Goal: Task Accomplishment & Management: Use online tool/utility

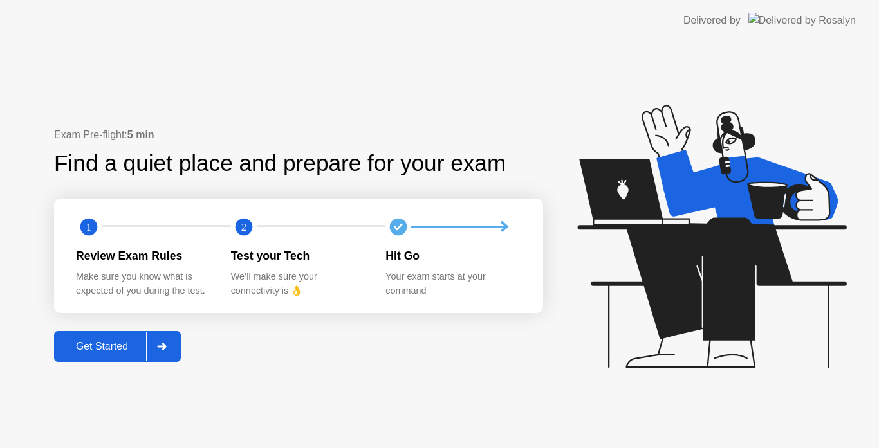
click at [171, 338] on div at bounding box center [161, 347] width 31 height 30
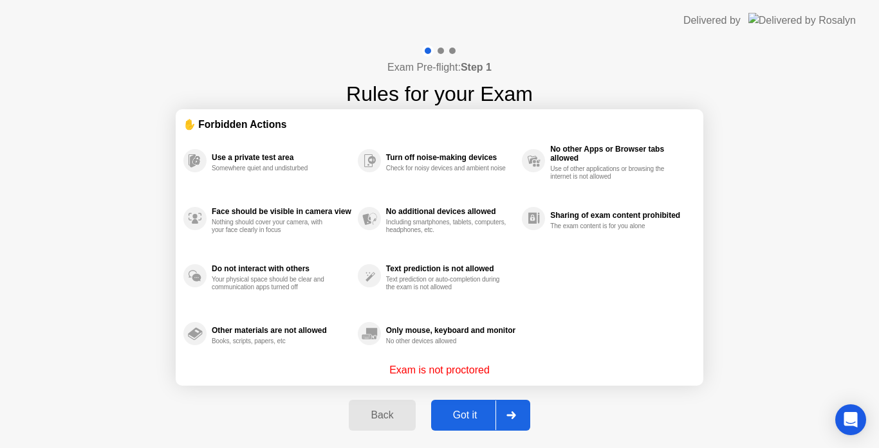
click at [508, 417] on icon at bounding box center [511, 416] width 10 height 8
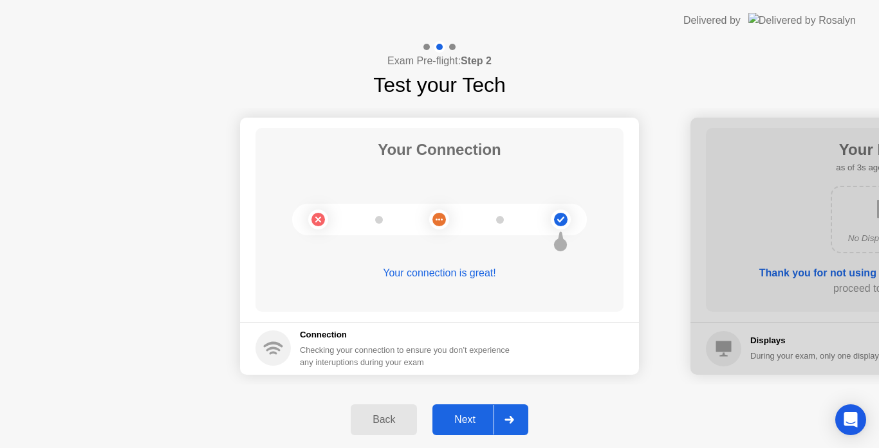
click at [518, 427] on div at bounding box center [508, 420] width 31 height 30
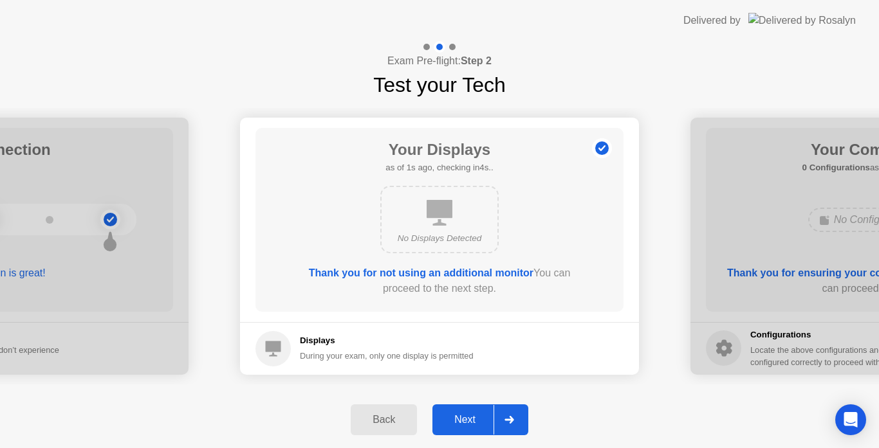
click at [518, 427] on div at bounding box center [508, 420] width 31 height 30
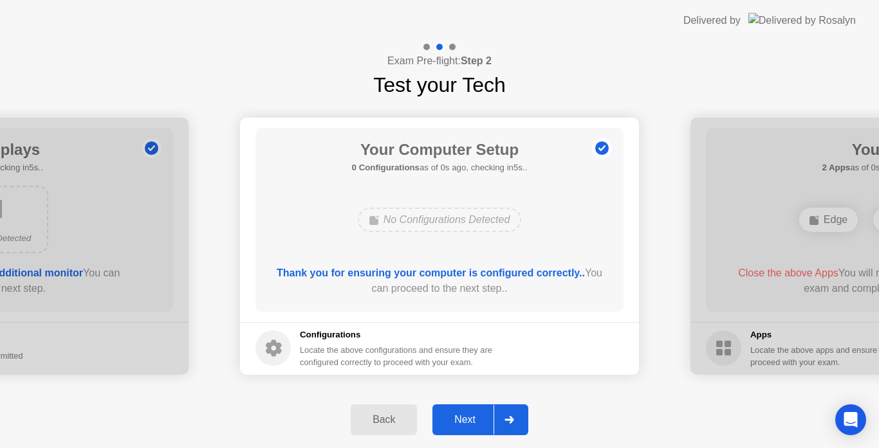
click at [518, 427] on div at bounding box center [508, 420] width 31 height 30
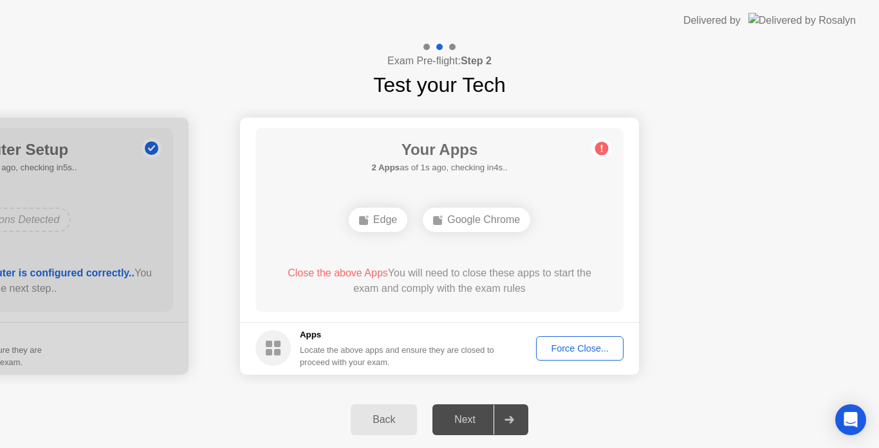
click at [563, 347] on div "Force Close..." at bounding box center [579, 348] width 78 height 10
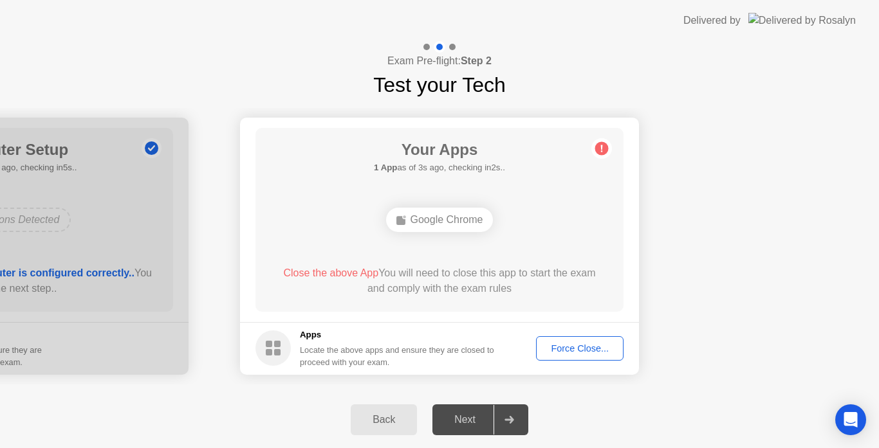
click at [566, 349] on div "Force Close..." at bounding box center [579, 348] width 78 height 10
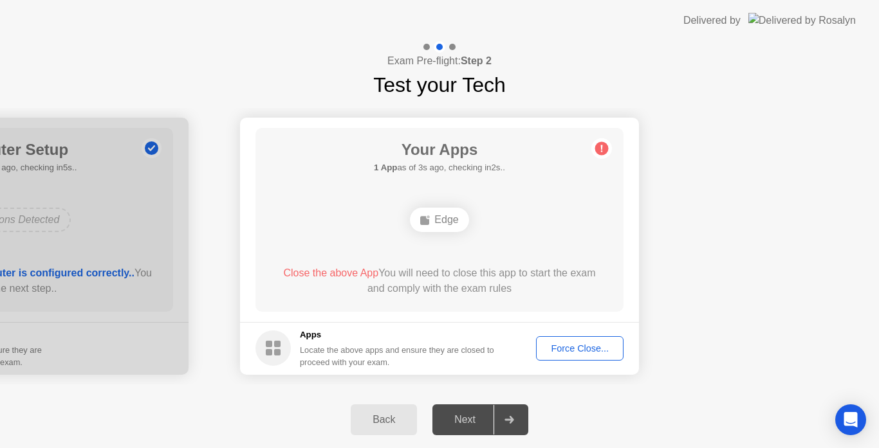
click at [557, 348] on div "Force Close..." at bounding box center [579, 348] width 78 height 10
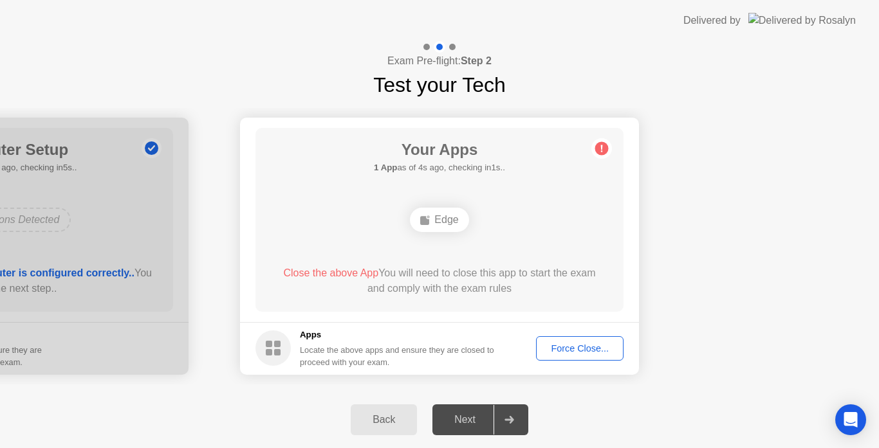
click at [554, 351] on div "Force Close..." at bounding box center [579, 348] width 78 height 10
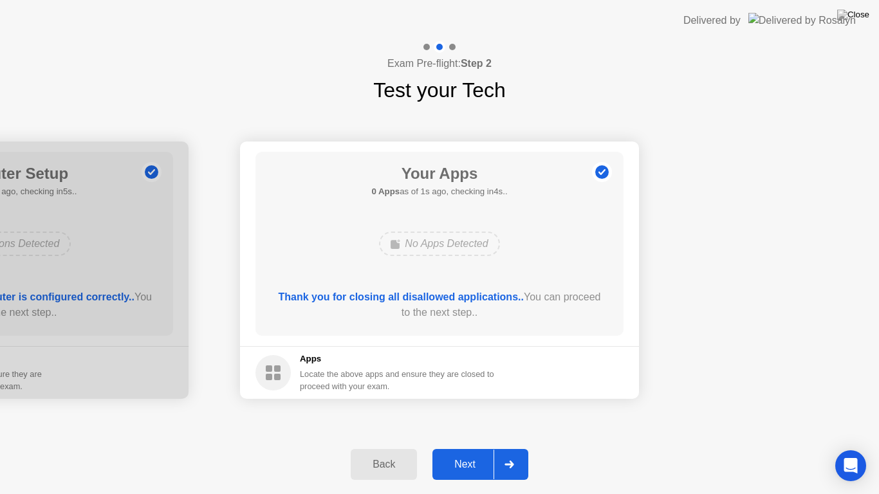
click at [513, 448] on icon at bounding box center [509, 464] width 10 height 8
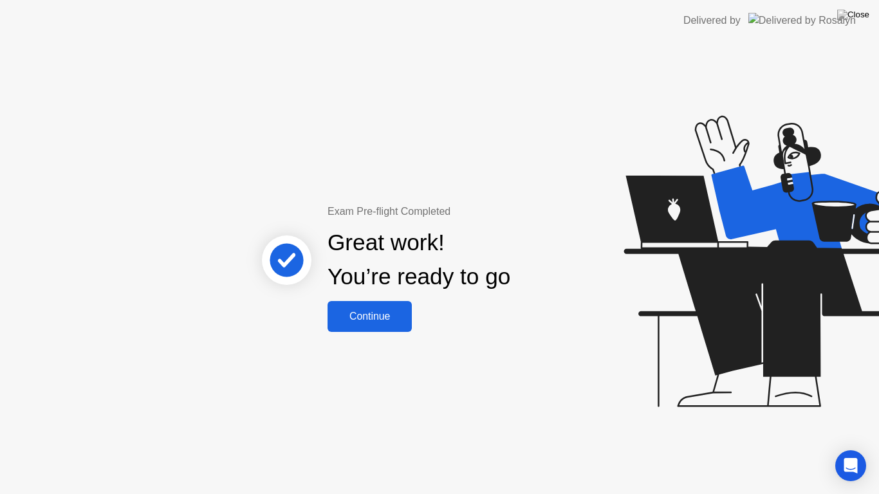
click at [361, 317] on div "Continue" at bounding box center [369, 317] width 77 height 12
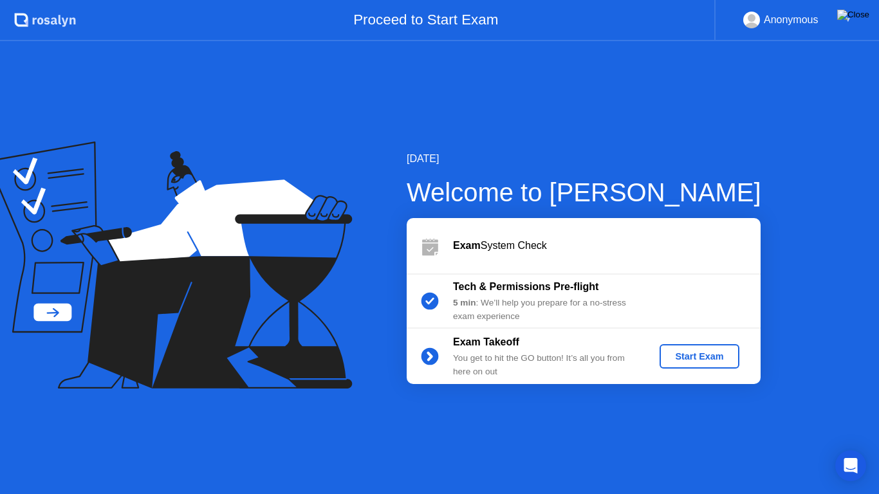
click at [859, 20] on img at bounding box center [853, 15] width 32 height 10
